Goal: Task Accomplishment & Management: Use online tool/utility

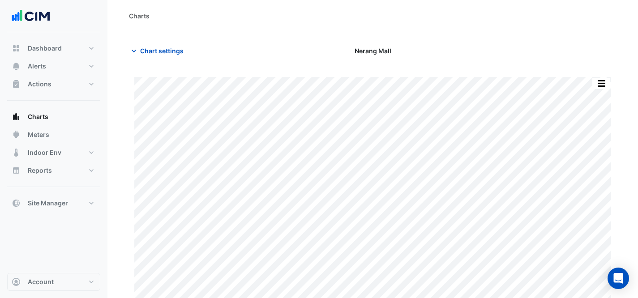
click at [142, 46] on span "Chart settings" at bounding box center [161, 50] width 43 height 9
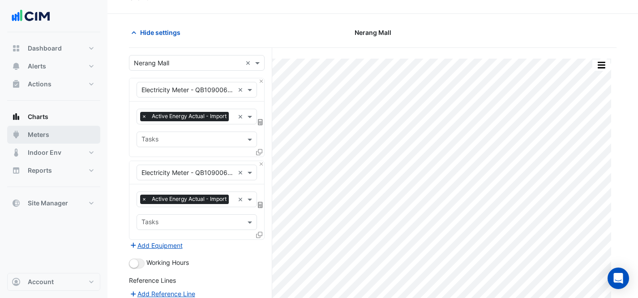
click at [48, 138] on span "Meters" at bounding box center [38, 134] width 21 height 9
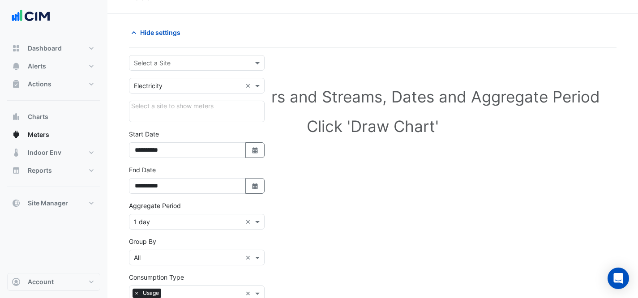
click at [185, 64] on input "text" at bounding box center [188, 63] width 108 height 9
type input "*****"
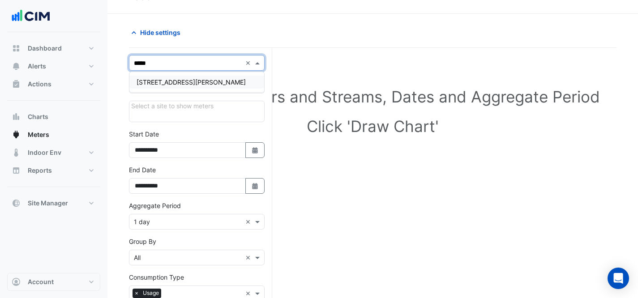
click at [187, 86] on span "[STREET_ADDRESS][PERSON_NAME]" at bounding box center [191, 82] width 109 height 8
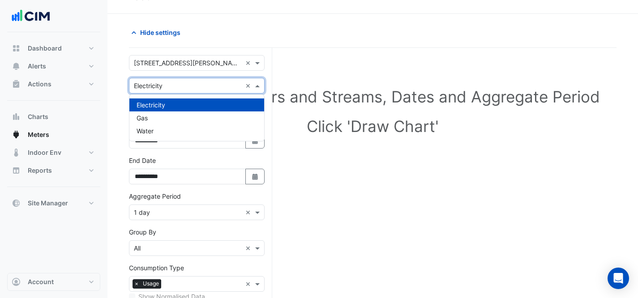
click at [195, 92] on div "Utility Type × Electricity ×" at bounding box center [197, 86] width 136 height 16
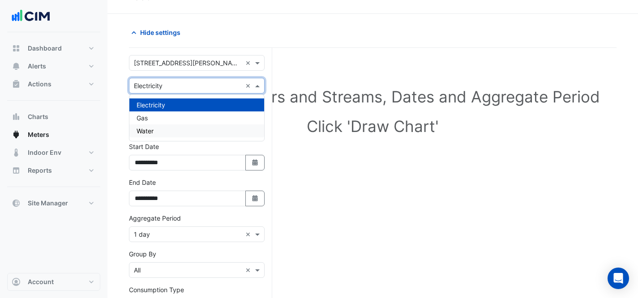
click at [195, 134] on div "Water" at bounding box center [196, 131] width 135 height 13
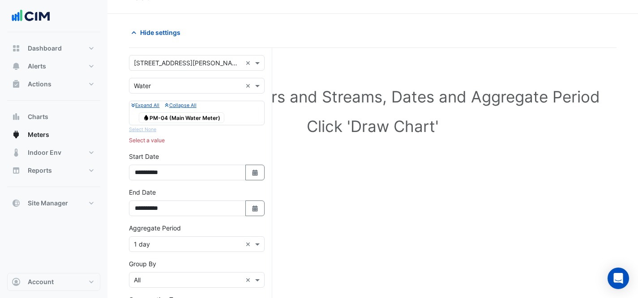
click at [200, 120] on span "Water PM-04 (Main Water Meter)" at bounding box center [182, 117] width 86 height 11
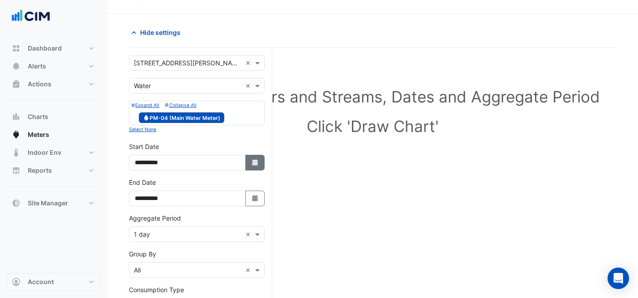
click at [253, 162] on icon "button" at bounding box center [254, 162] width 5 height 6
select select "*"
select select "****"
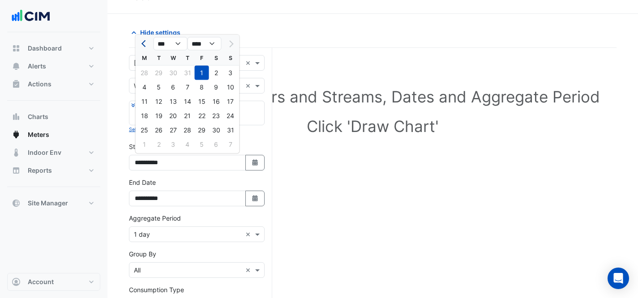
click at [147, 41] on button "Previous month" at bounding box center [144, 44] width 11 height 14
select select "*"
click at [166, 74] on div "2" at bounding box center [173, 73] width 14 height 14
type input "**********"
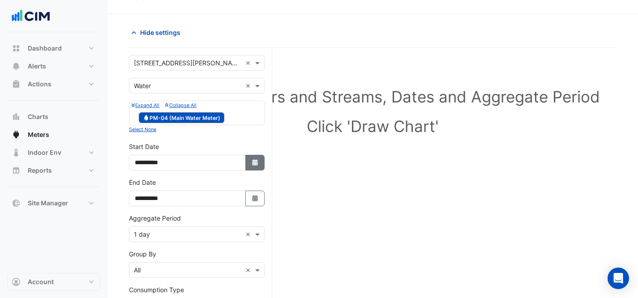
click at [254, 156] on button "Select Date" at bounding box center [255, 163] width 20 height 16
select select "*"
select select "****"
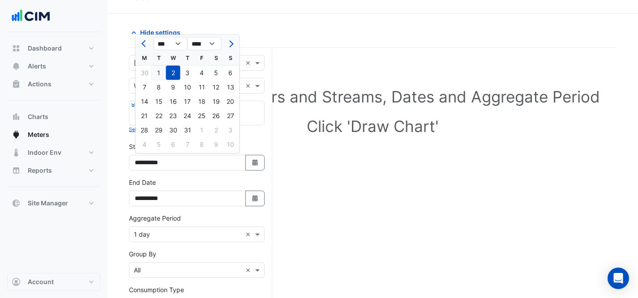
click at [157, 77] on div "1" at bounding box center [159, 73] width 14 height 14
type input "**********"
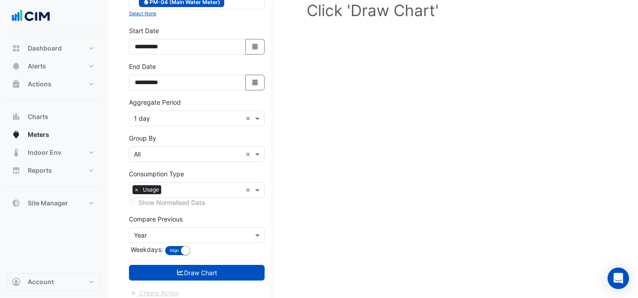
scroll to position [141, 0]
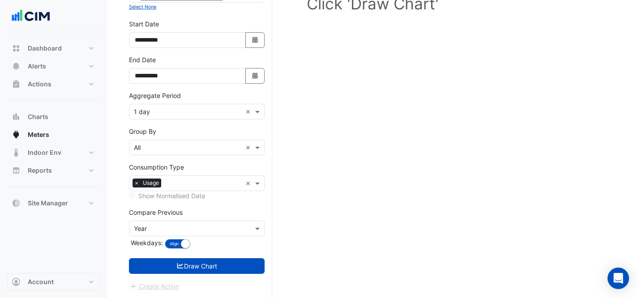
click at [219, 229] on input "text" at bounding box center [188, 228] width 108 height 9
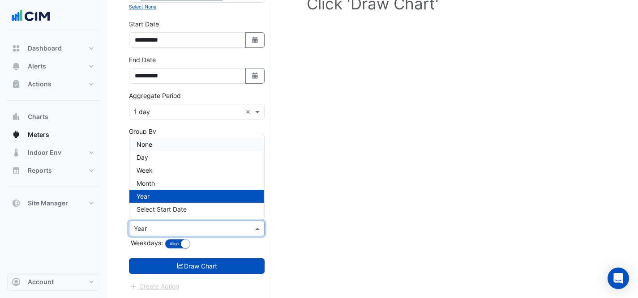
click at [182, 148] on div "None" at bounding box center [196, 144] width 135 height 13
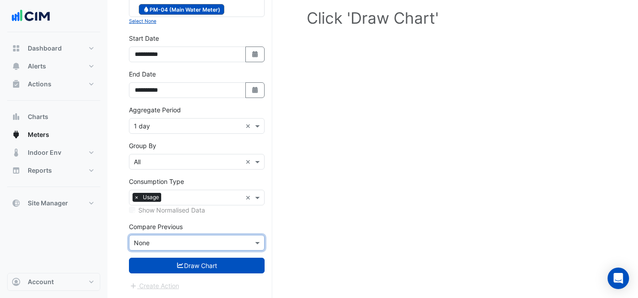
scroll to position [126, 0]
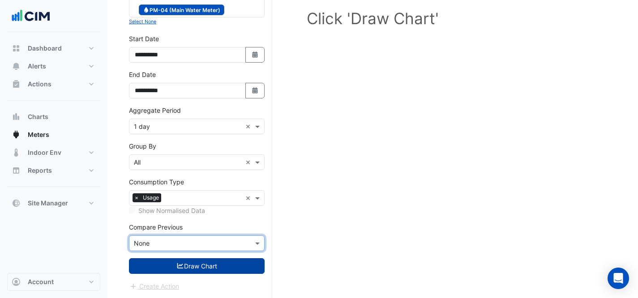
click at [232, 260] on button "Draw Chart" at bounding box center [197, 266] width 136 height 16
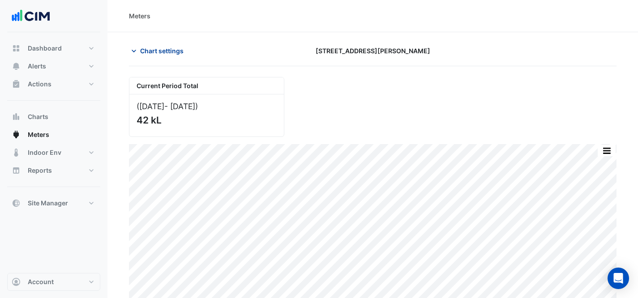
click at [173, 49] on span "Chart settings" at bounding box center [161, 50] width 43 height 9
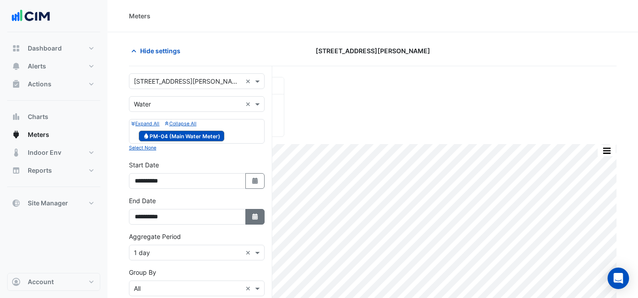
click at [254, 219] on icon "Select Date" at bounding box center [255, 217] width 8 height 6
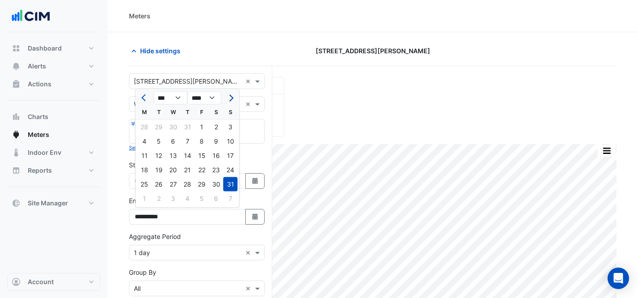
click at [233, 98] on span "Next month" at bounding box center [230, 98] width 7 height 7
select select "*"
click at [163, 128] on div "2" at bounding box center [159, 127] width 14 height 14
type input "**********"
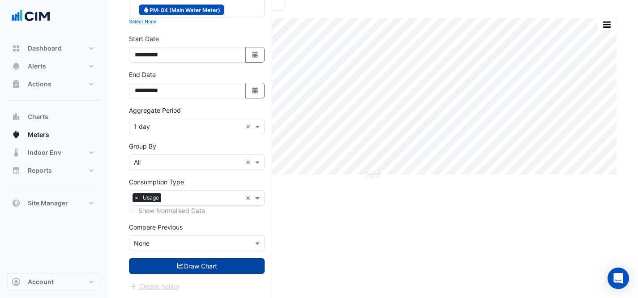
click at [219, 270] on button "Draw Chart" at bounding box center [197, 266] width 136 height 16
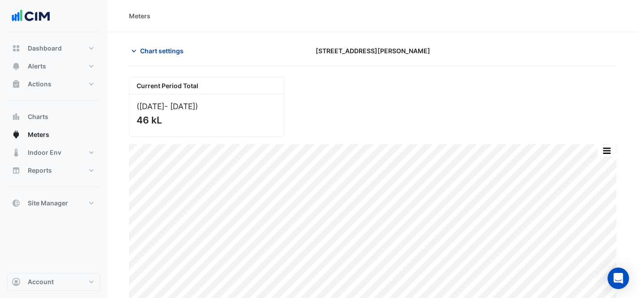
click at [137, 58] on button "Chart settings" at bounding box center [159, 51] width 60 height 16
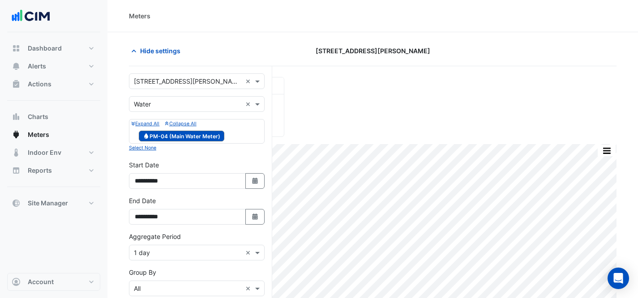
click at [181, 64] on div "Hide settings [STREET_ADDRESS][PERSON_NAME]" at bounding box center [373, 54] width 488 height 23
click at [176, 56] on button "Hide settings" at bounding box center [157, 51] width 57 height 16
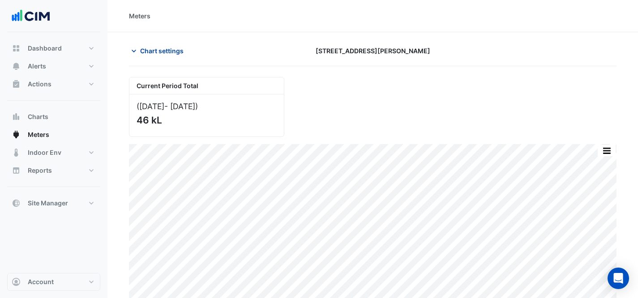
click at [147, 49] on span "Chart settings" at bounding box center [161, 50] width 43 height 9
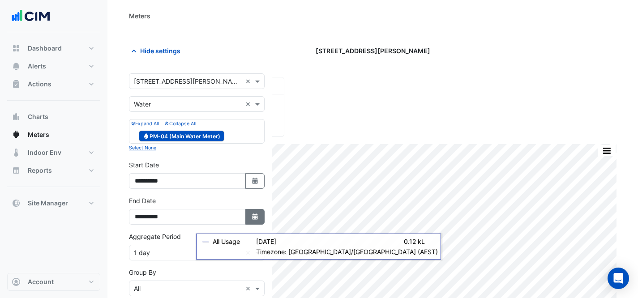
click at [255, 221] on button "Select Date" at bounding box center [255, 217] width 20 height 16
select select "*"
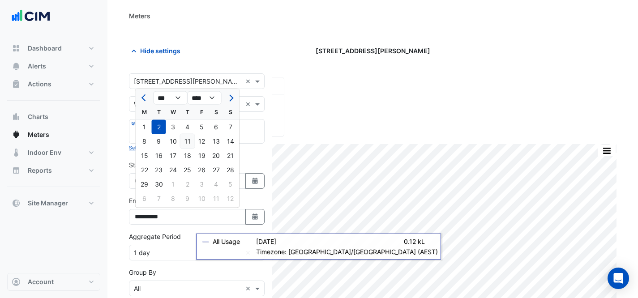
click at [183, 146] on div "11" at bounding box center [187, 141] width 14 height 14
type input "**********"
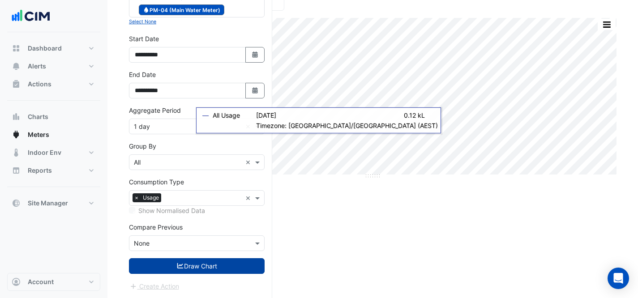
click at [149, 272] on button "Draw Chart" at bounding box center [197, 266] width 136 height 16
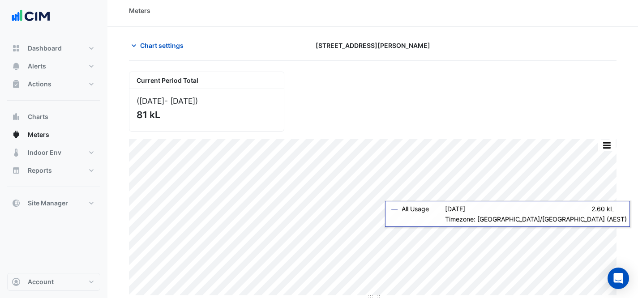
scroll to position [5, 0]
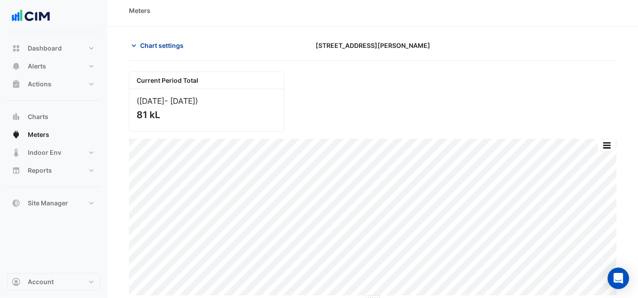
click at [168, 49] on span "Chart settings" at bounding box center [161, 45] width 43 height 9
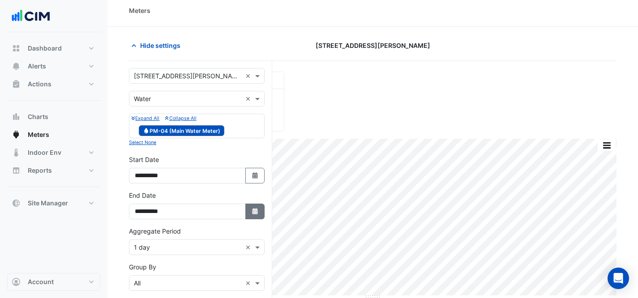
click at [259, 208] on button "Select Date" at bounding box center [255, 212] width 20 height 16
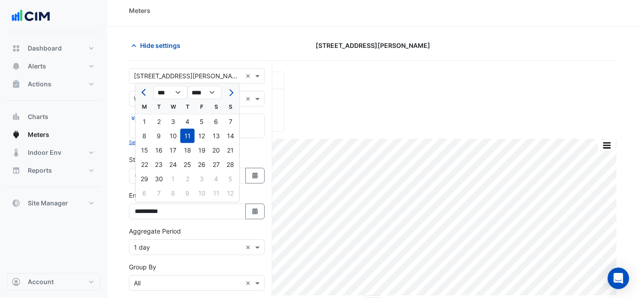
click at [148, 98] on button "Previous month" at bounding box center [144, 93] width 11 height 14
select select "*"
click at [236, 177] on div "31" at bounding box center [230, 179] width 14 height 14
type input "**********"
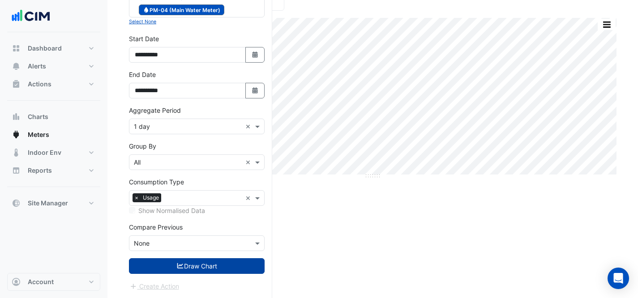
click at [236, 264] on button "Draw Chart" at bounding box center [197, 266] width 136 height 16
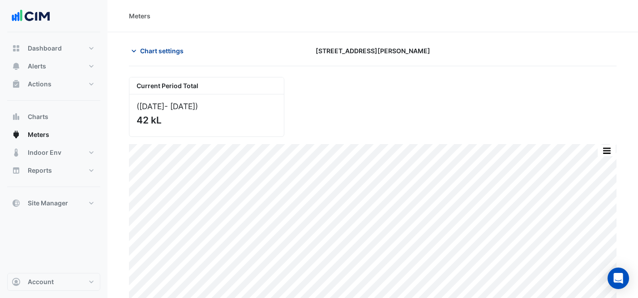
click at [148, 50] on span "Chart settings" at bounding box center [161, 50] width 43 height 9
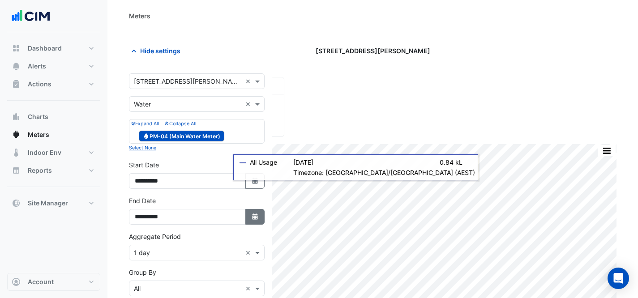
click at [254, 211] on button "Select Date" at bounding box center [255, 217] width 20 height 16
select select "*"
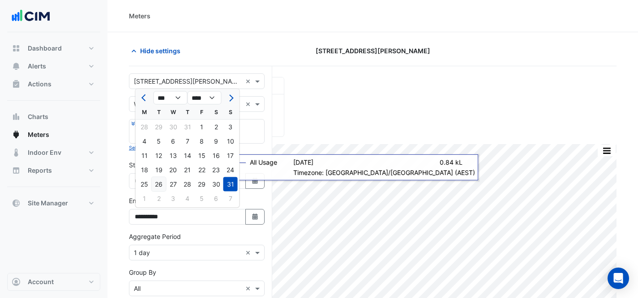
click at [152, 189] on div "26" at bounding box center [159, 184] width 14 height 14
type input "**********"
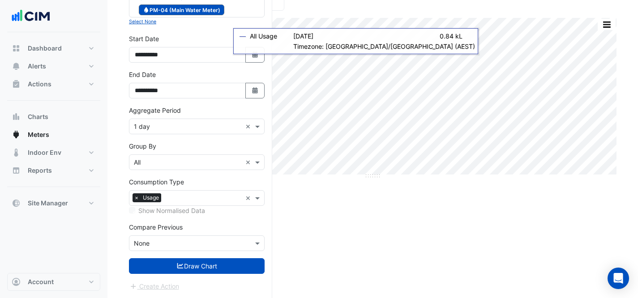
click at [182, 279] on form "**********" at bounding box center [197, 119] width 136 height 344
click at [180, 270] on button "Draw Chart" at bounding box center [197, 266] width 136 height 16
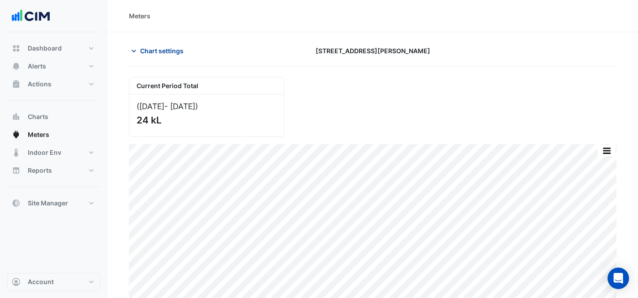
click at [168, 48] on span "Chart settings" at bounding box center [161, 50] width 43 height 9
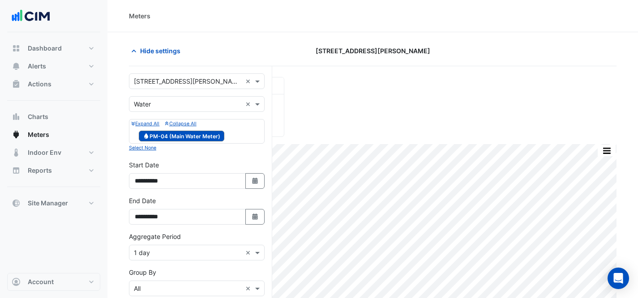
click at [246, 199] on div "**********" at bounding box center [197, 210] width 136 height 29
click at [254, 212] on button "Select Date" at bounding box center [255, 217] width 20 height 16
select select "*"
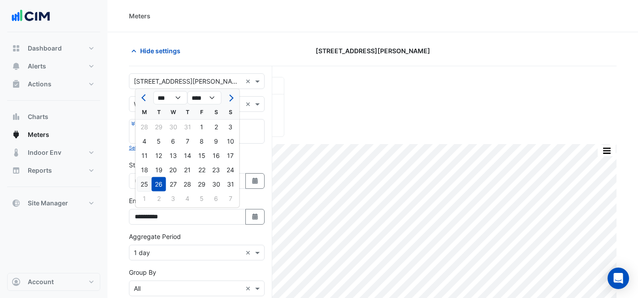
click at [138, 189] on div "25" at bounding box center [145, 184] width 14 height 14
type input "**********"
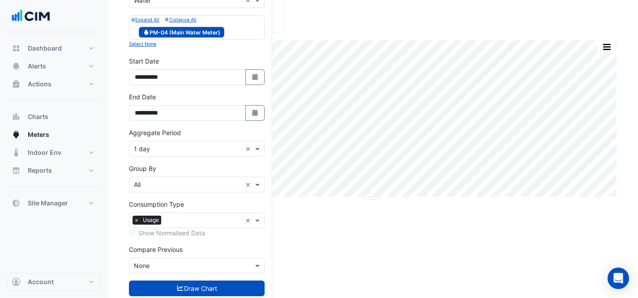
scroll to position [126, 0]
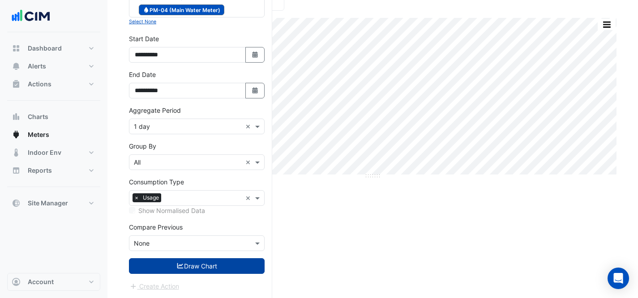
click at [200, 271] on button "Draw Chart" at bounding box center [197, 266] width 136 height 16
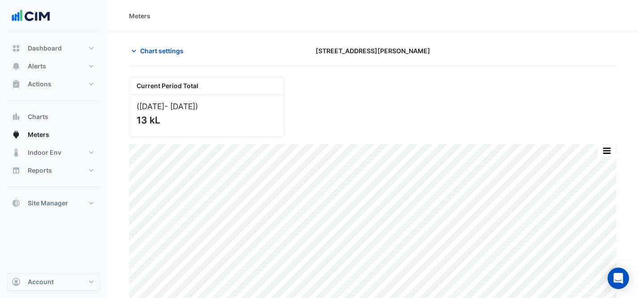
drag, startPoint x: 133, startPoint y: 124, endPoint x: 142, endPoint y: 125, distance: 8.1
click at [142, 125] on div "([DATE] - [DATE] ) 13 kL" at bounding box center [206, 116] width 155 height 42
click at [147, 56] on button "Chart settings" at bounding box center [159, 51] width 60 height 16
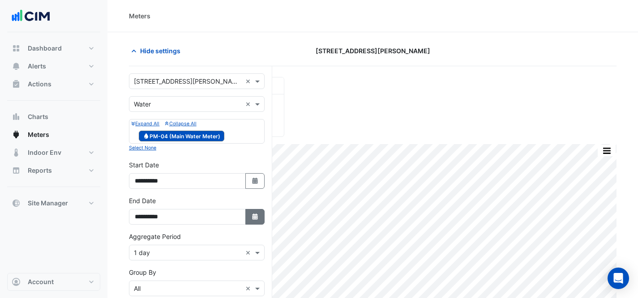
click at [248, 213] on button "Select Date" at bounding box center [255, 217] width 20 height 16
select select "*"
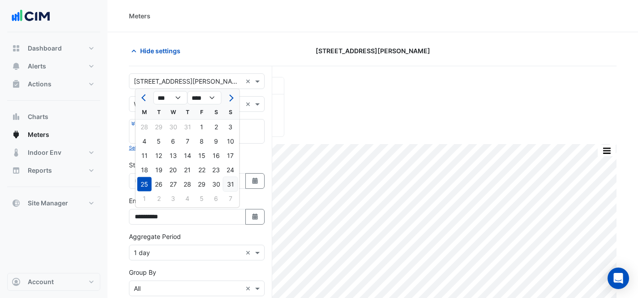
click at [227, 189] on div "31" at bounding box center [230, 184] width 14 height 14
type input "**********"
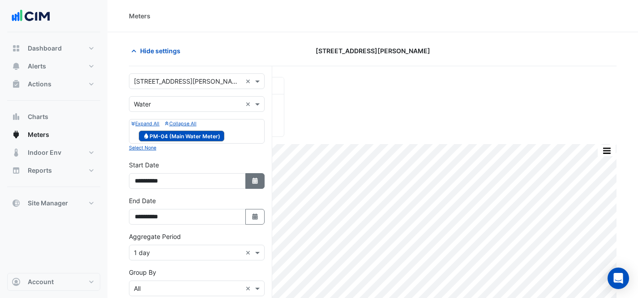
click at [253, 183] on icon "button" at bounding box center [254, 181] width 5 height 6
select select "*"
select select "****"
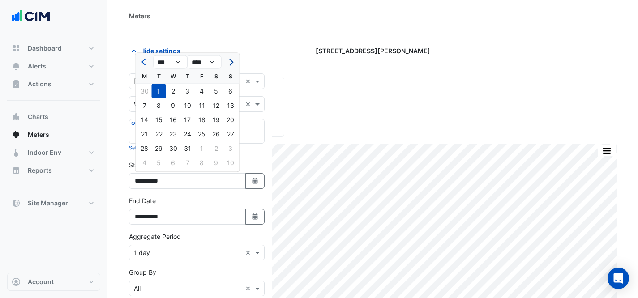
click at [228, 65] on button "Next month" at bounding box center [230, 62] width 11 height 14
select select "*"
click at [228, 65] on div at bounding box center [231, 62] width 18 height 14
click at [146, 149] on div "25" at bounding box center [145, 149] width 14 height 14
type input "**********"
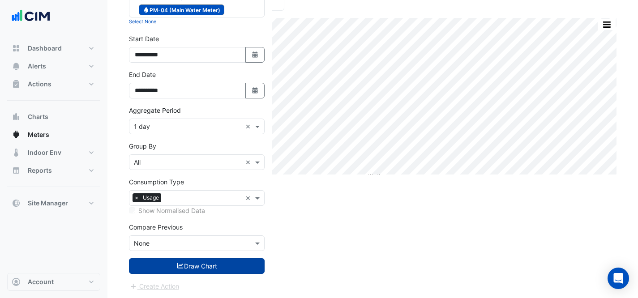
click at [203, 269] on button "Draw Chart" at bounding box center [197, 266] width 136 height 16
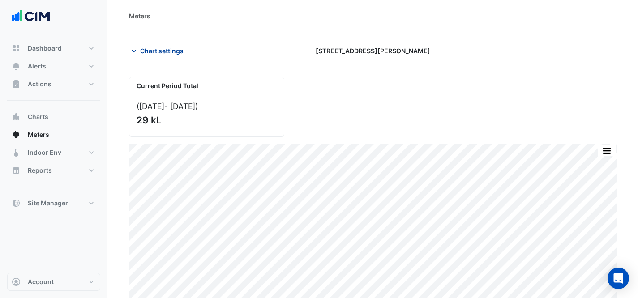
click at [161, 50] on span "Chart settings" at bounding box center [161, 50] width 43 height 9
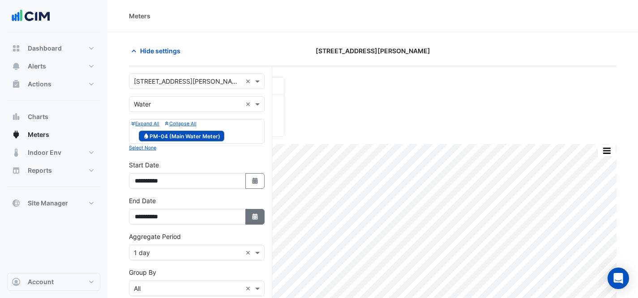
click at [252, 216] on icon "button" at bounding box center [254, 217] width 5 height 6
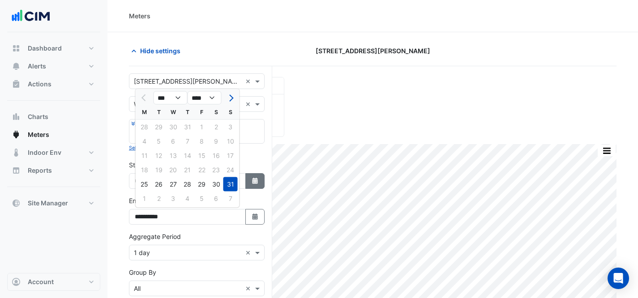
click at [250, 185] on button "Select Date" at bounding box center [255, 181] width 20 height 16
select select "*"
select select "****"
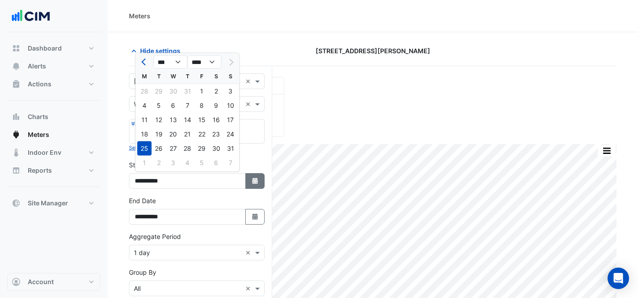
click at [250, 185] on button "Select Date" at bounding box center [255, 181] width 20 height 16
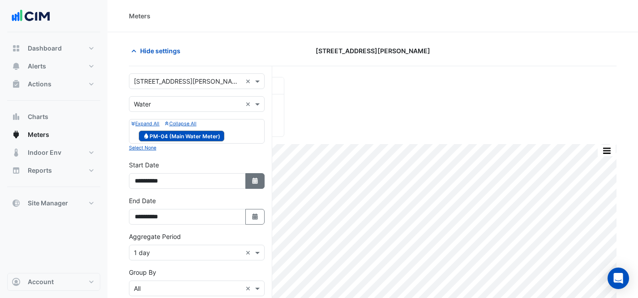
click at [250, 185] on button "Select Date" at bounding box center [255, 181] width 20 height 16
select select "*"
select select "****"
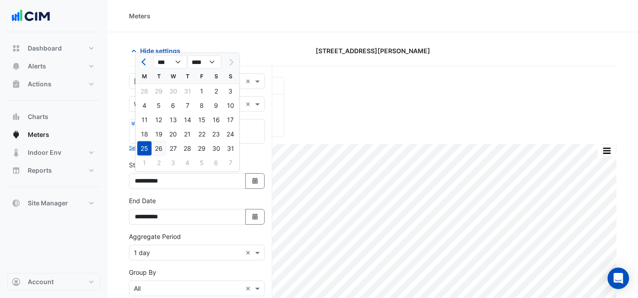
click at [156, 154] on div "26" at bounding box center [159, 149] width 14 height 14
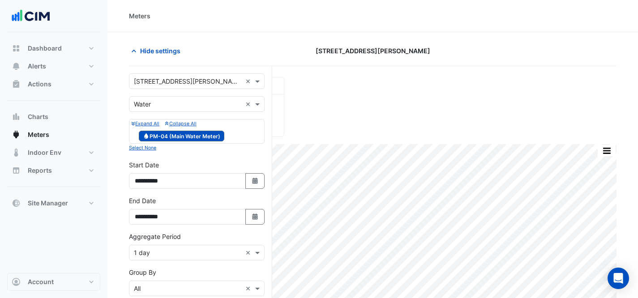
type input "**********"
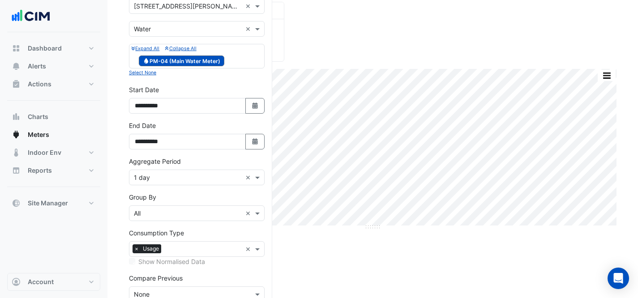
scroll to position [126, 0]
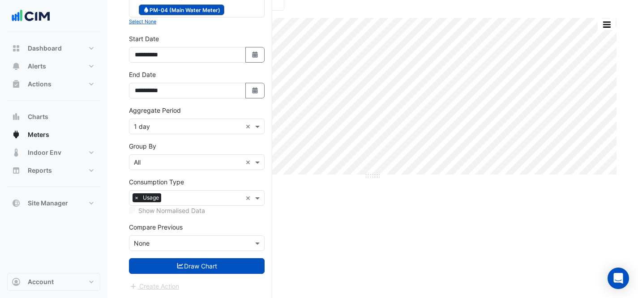
click at [182, 276] on form "**********" at bounding box center [197, 119] width 136 height 344
click at [182, 275] on form "**********" at bounding box center [197, 119] width 136 height 344
click at [183, 273] on button "Draw Chart" at bounding box center [197, 266] width 136 height 16
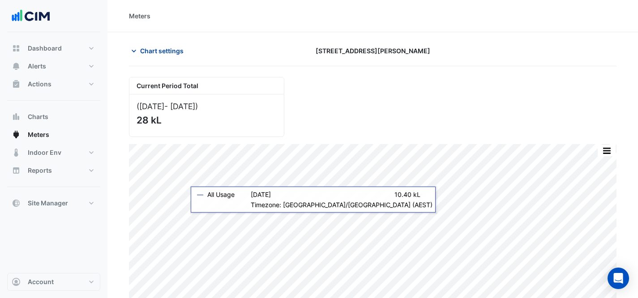
click at [146, 53] on span "Chart settings" at bounding box center [161, 50] width 43 height 9
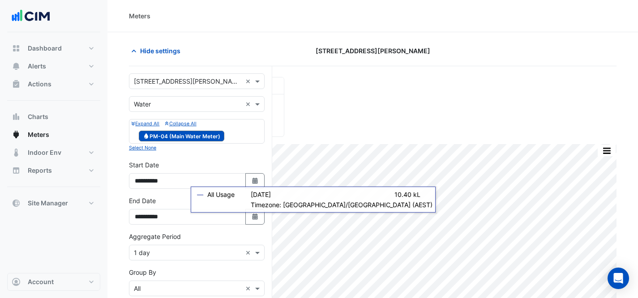
click at [199, 26] on div "Meters" at bounding box center [372, 16] width 531 height 32
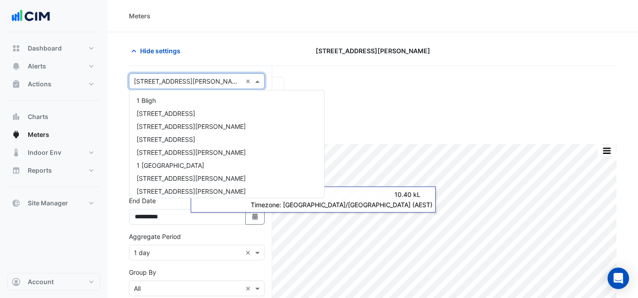
click at [199, 84] on input "text" at bounding box center [188, 81] width 108 height 9
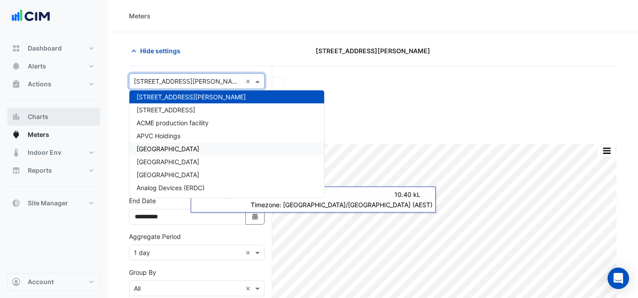
click at [73, 125] on button "Charts" at bounding box center [53, 117] width 93 height 18
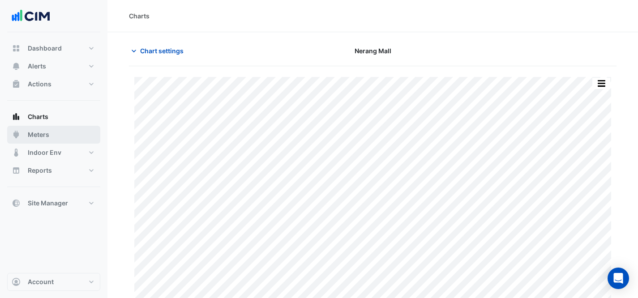
click at [48, 133] on span "Meters" at bounding box center [38, 134] width 21 height 9
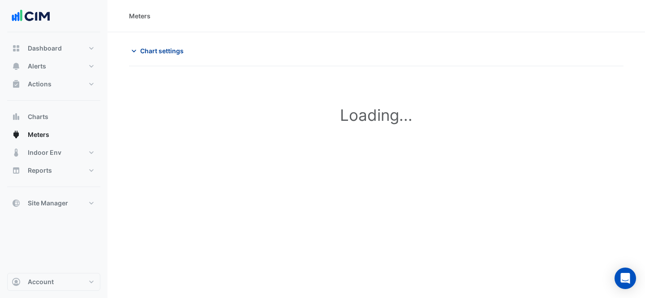
click at [162, 47] on span "Chart settings" at bounding box center [161, 50] width 43 height 9
type input "**********"
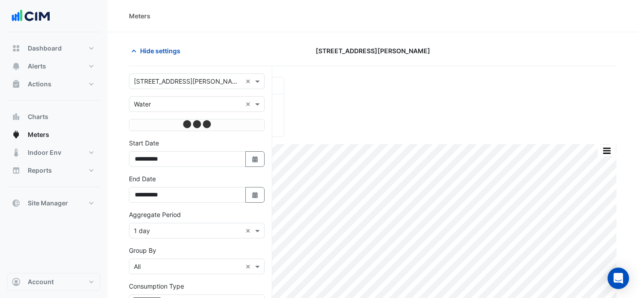
click at [216, 84] on input "text" at bounding box center [188, 81] width 108 height 9
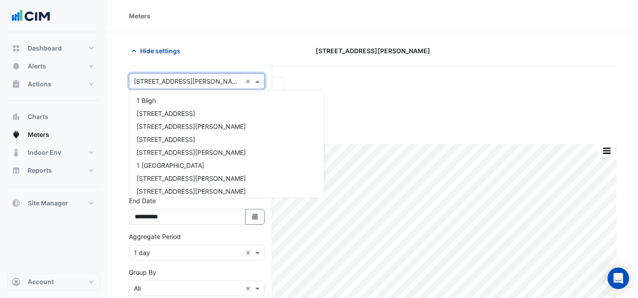
scroll to position [2627, 0]
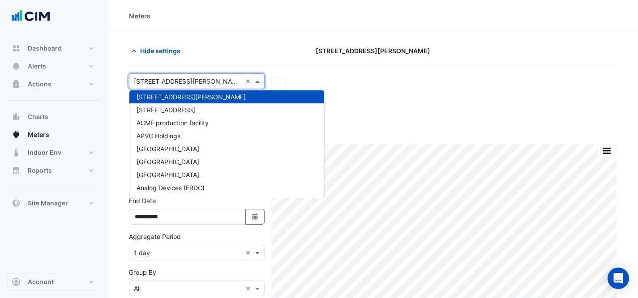
click at [223, 82] on input "text" at bounding box center [188, 81] width 108 height 9
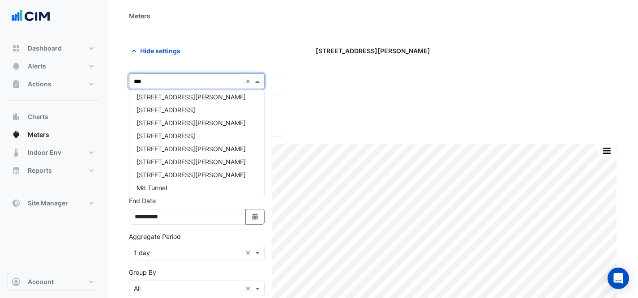
scroll to position [0, 0]
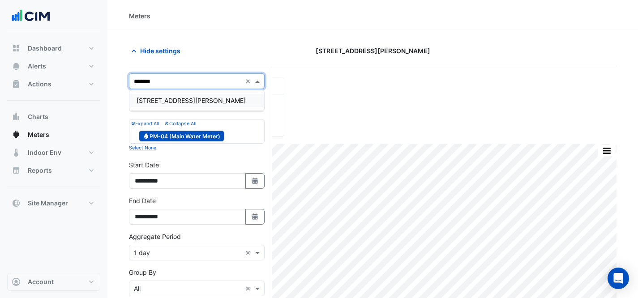
type input "********"
click at [243, 96] on div "[STREET_ADDRESS][PERSON_NAME]" at bounding box center [196, 100] width 135 height 13
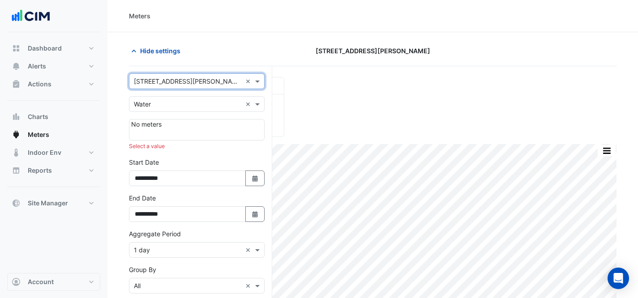
click at [199, 105] on input "text" at bounding box center [188, 104] width 108 height 9
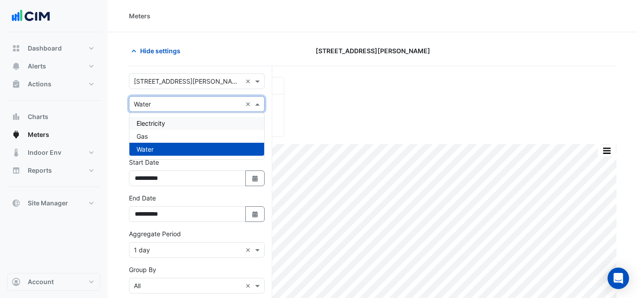
click at [203, 130] on div "Gas" at bounding box center [196, 136] width 135 height 13
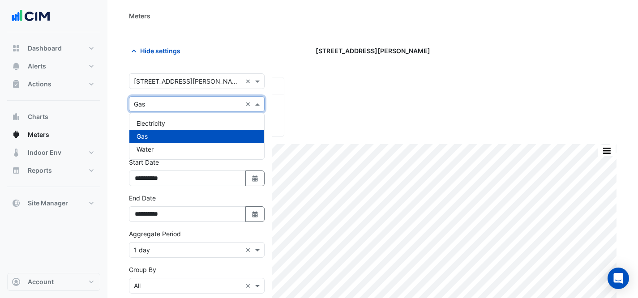
drag, startPoint x: 198, startPoint y: 101, endPoint x: 199, endPoint y: 110, distance: 9.4
click at [198, 101] on input "text" at bounding box center [188, 104] width 108 height 9
click at [201, 125] on div "Electricity" at bounding box center [196, 123] width 135 height 13
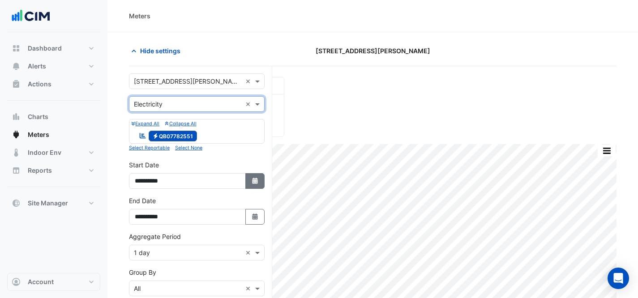
click at [256, 178] on icon "button" at bounding box center [254, 181] width 5 height 6
select select "*"
select select "****"
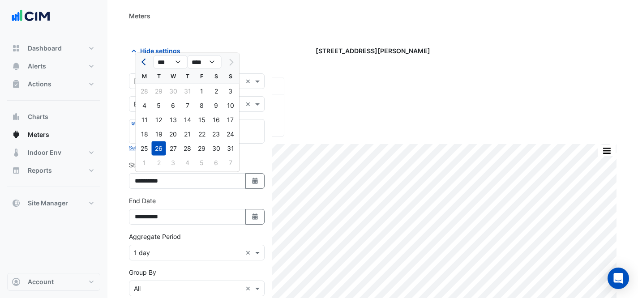
click at [144, 61] on span "Previous month" at bounding box center [145, 62] width 7 height 7
select select "*"
click at [231, 93] on div "1" at bounding box center [230, 91] width 14 height 14
type input "**********"
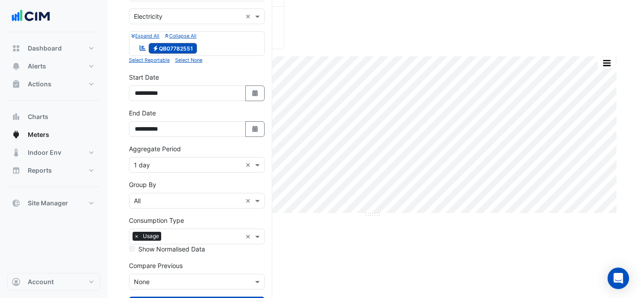
scroll to position [126, 0]
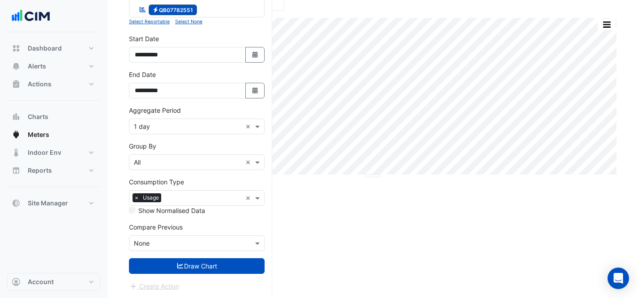
click at [185, 127] on input "text" at bounding box center [188, 126] width 108 height 9
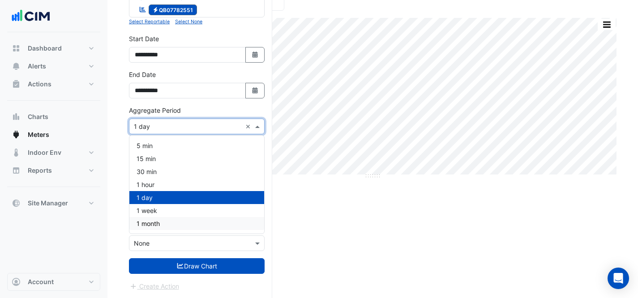
click at [200, 224] on div "1 month" at bounding box center [196, 223] width 135 height 13
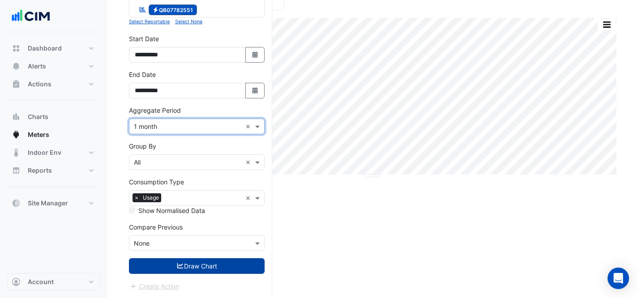
click at [198, 273] on button "Draw Chart" at bounding box center [197, 266] width 136 height 16
